Goal: Transaction & Acquisition: Subscribe to service/newsletter

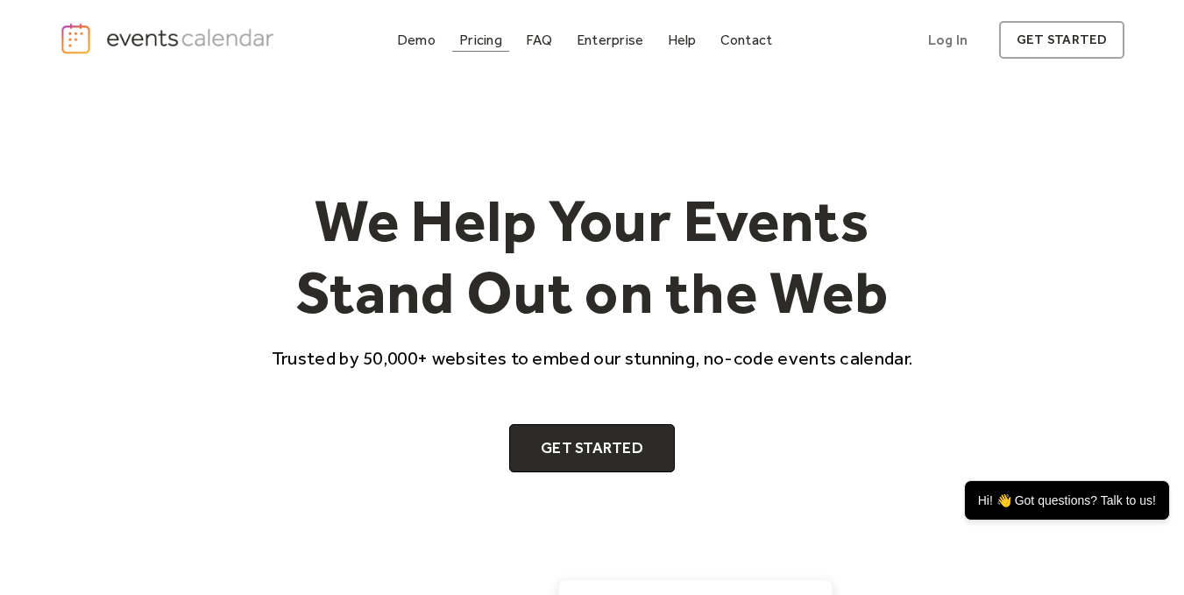
click at [471, 41] on div "Pricing" at bounding box center [480, 40] width 43 height 10
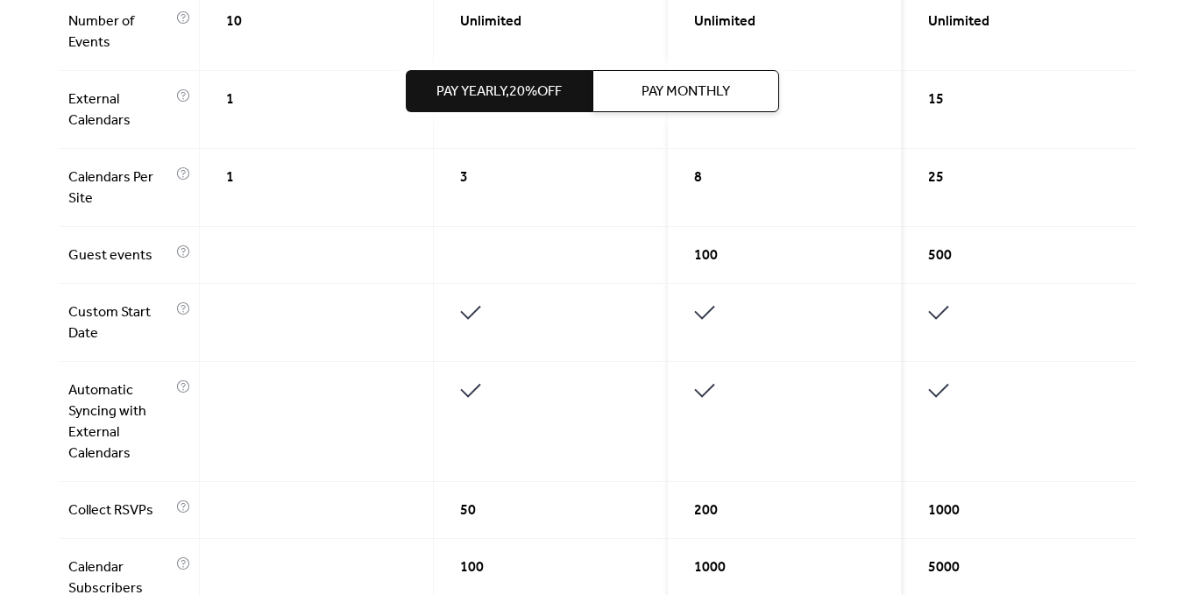
scroll to position [701, 0]
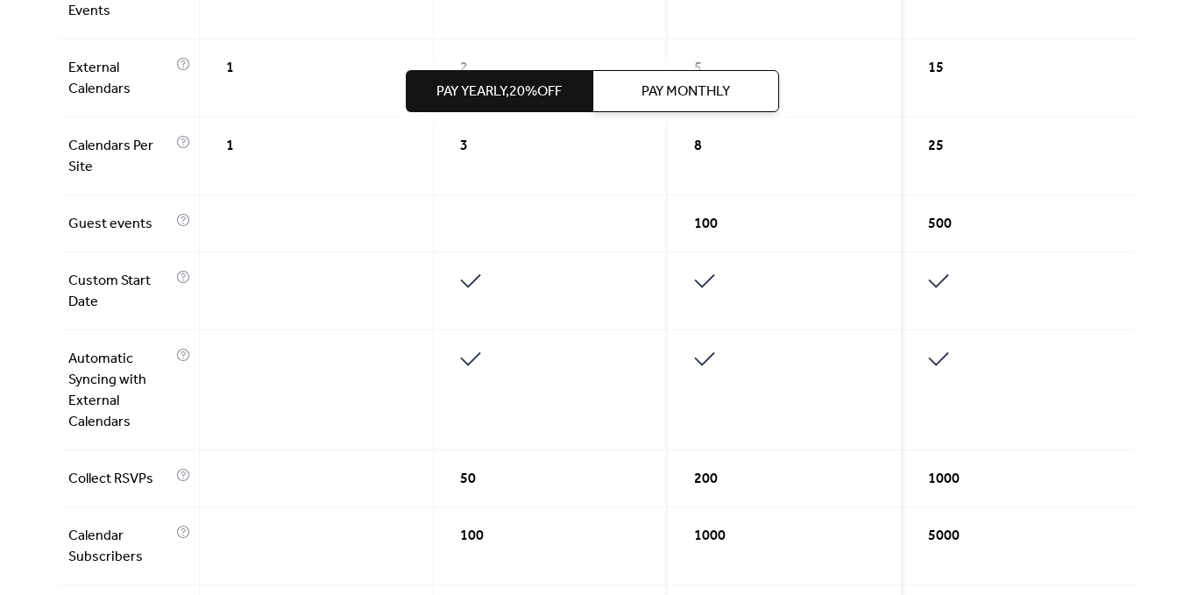
click at [256, 306] on div at bounding box center [317, 291] width 234 height 78
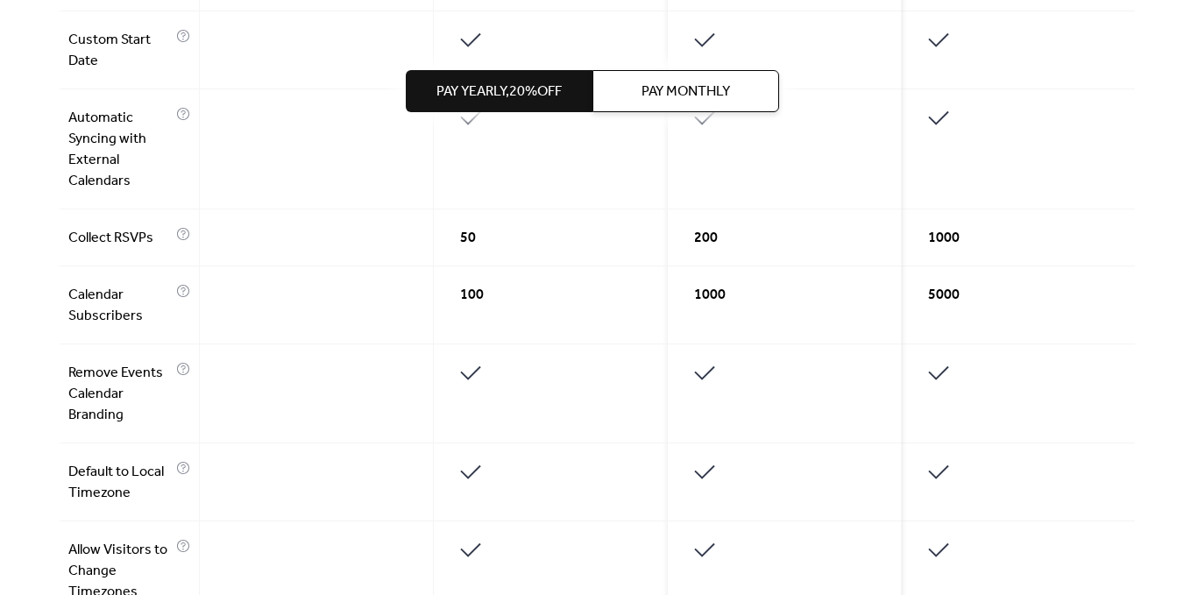
scroll to position [438, 0]
